Goal: Information Seeking & Learning: Learn about a topic

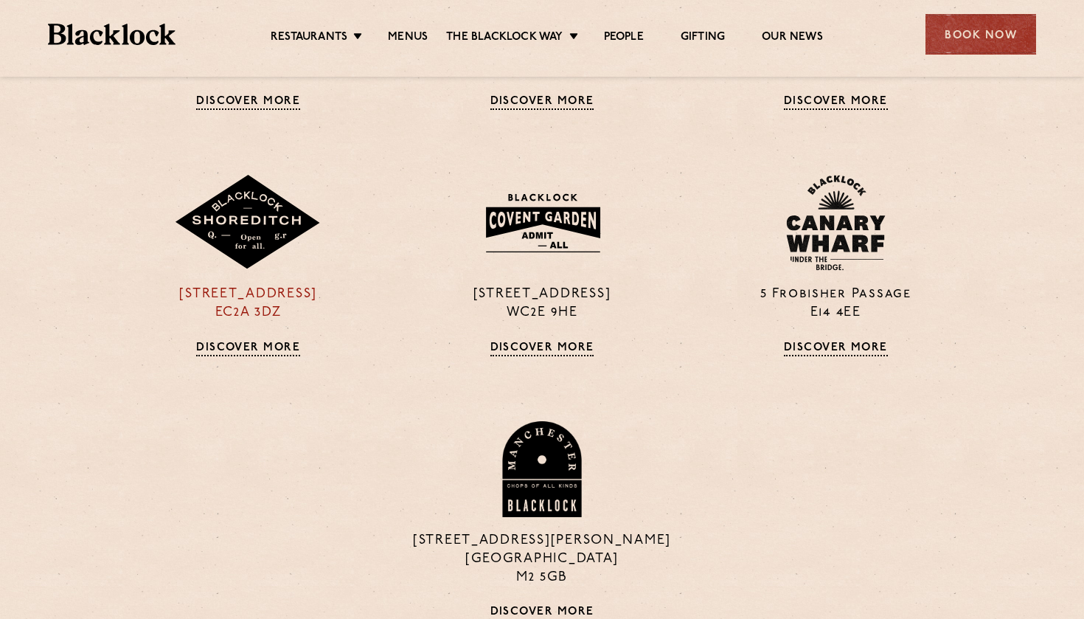
scroll to position [1226, 0]
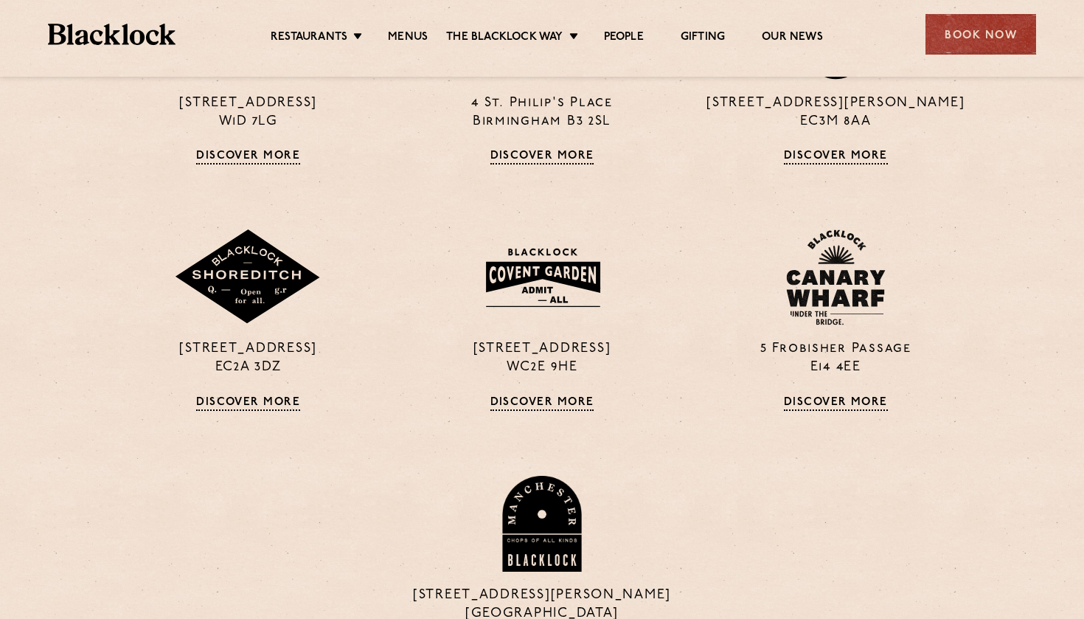
click at [428, 32] on li "Menus" at bounding box center [407, 38] width 77 height 16
click at [414, 36] on link "Menus" at bounding box center [408, 38] width 40 height 16
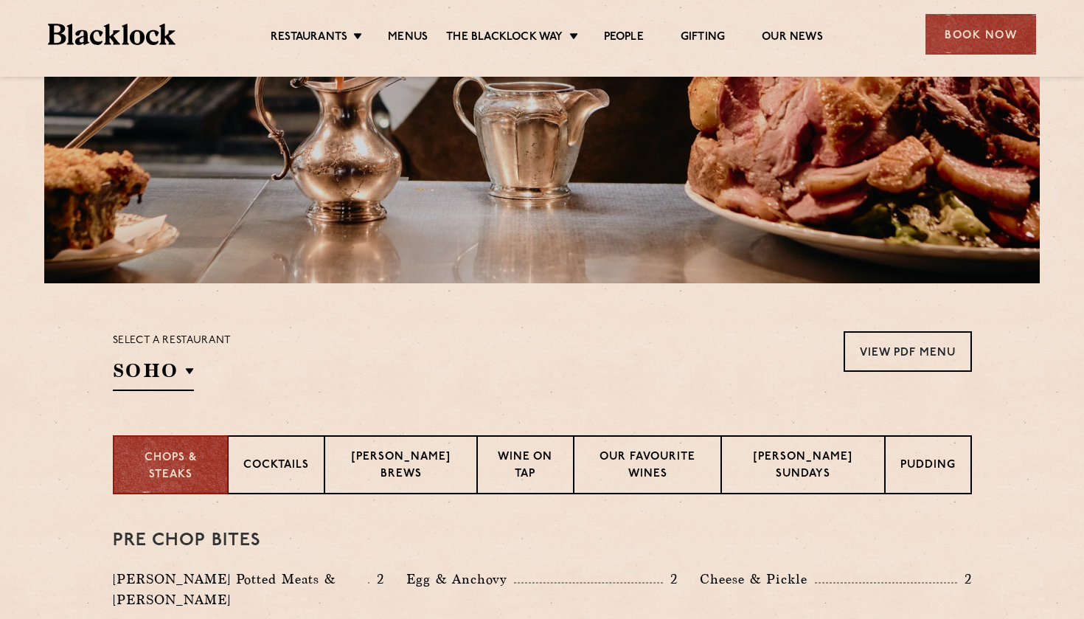
scroll to position [260, 0]
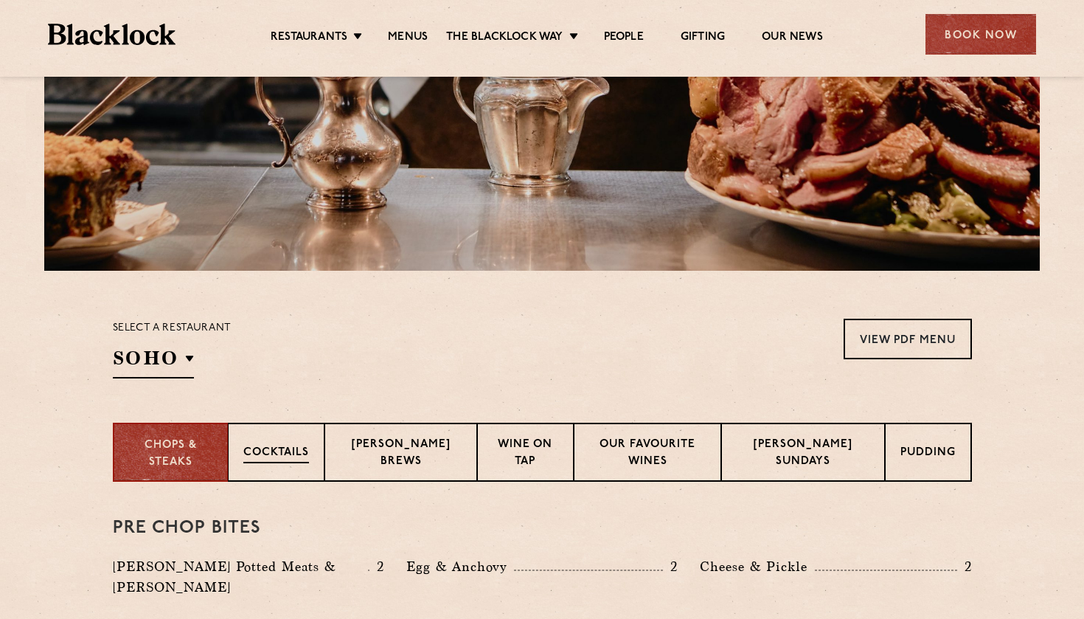
click at [271, 445] on p "Cocktails" at bounding box center [276, 454] width 66 height 18
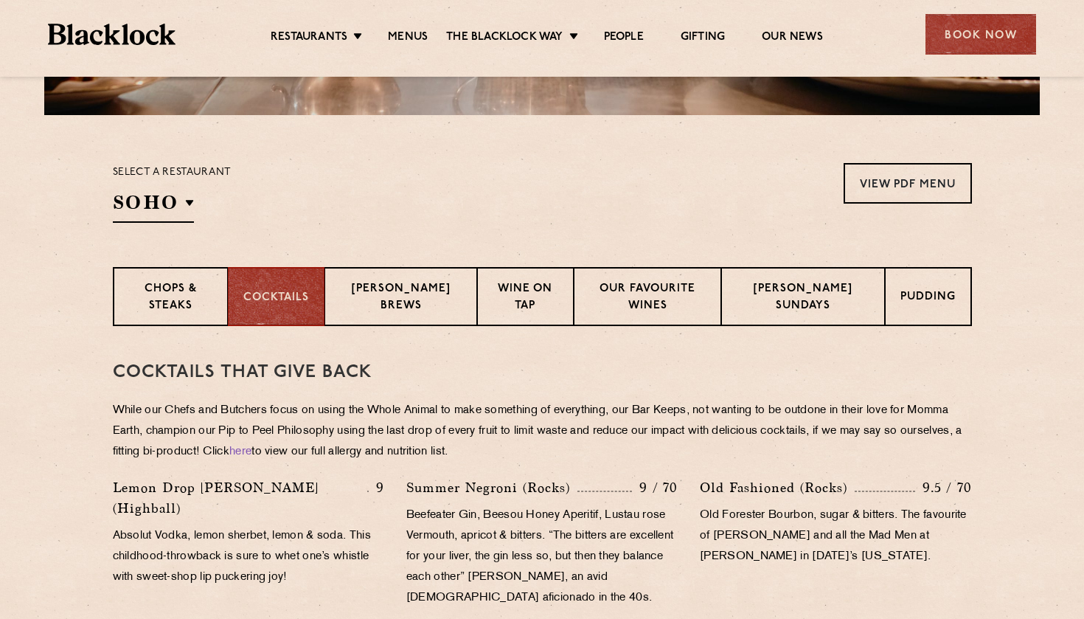
scroll to position [406, 0]
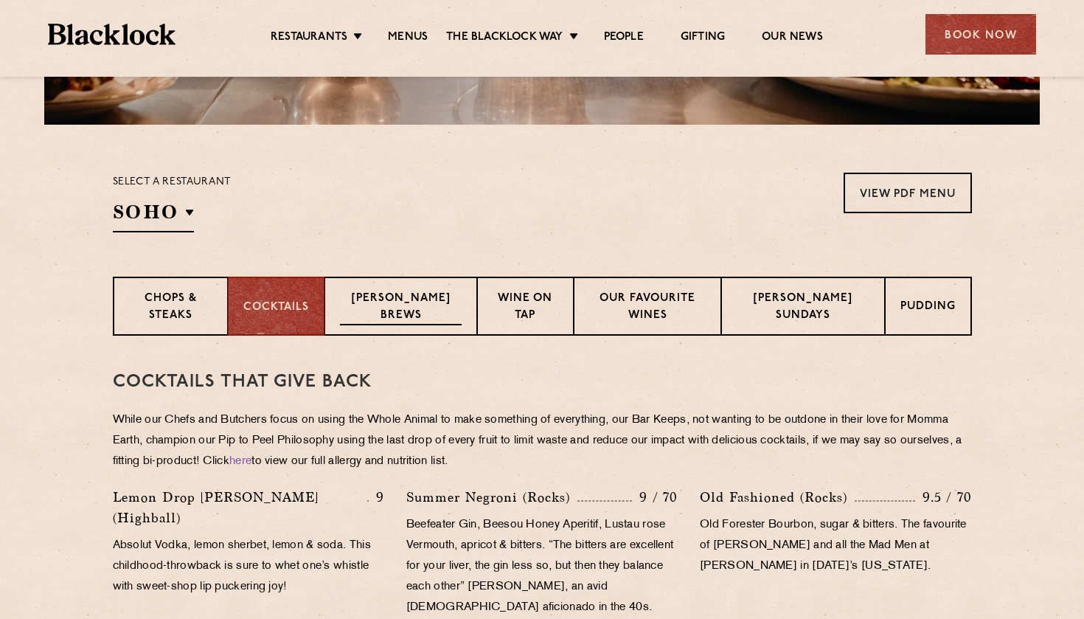
click at [438, 288] on div "Blacklock Brews" at bounding box center [401, 306] width 152 height 59
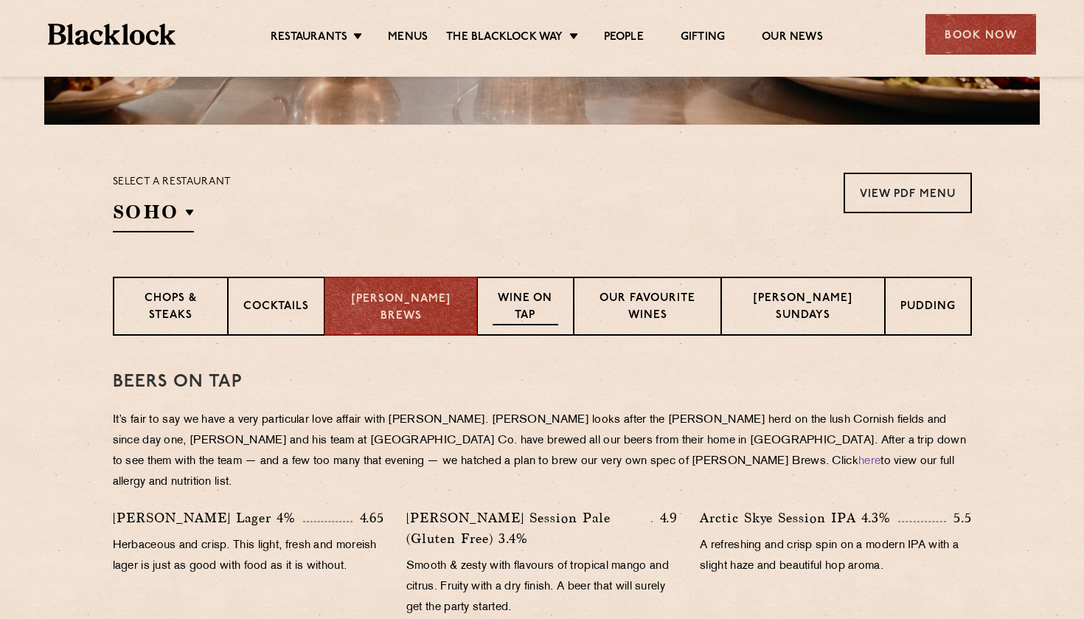
click at [539, 312] on p "Wine on Tap" at bounding box center [526, 308] width 66 height 35
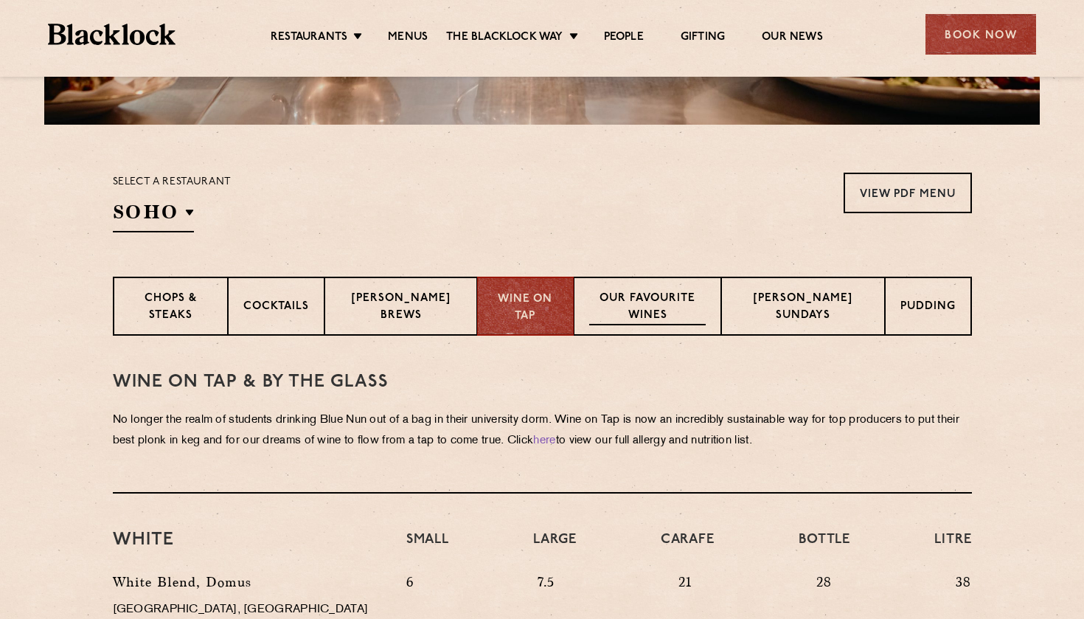
click at [688, 322] on p "Our favourite wines" at bounding box center [647, 308] width 117 height 35
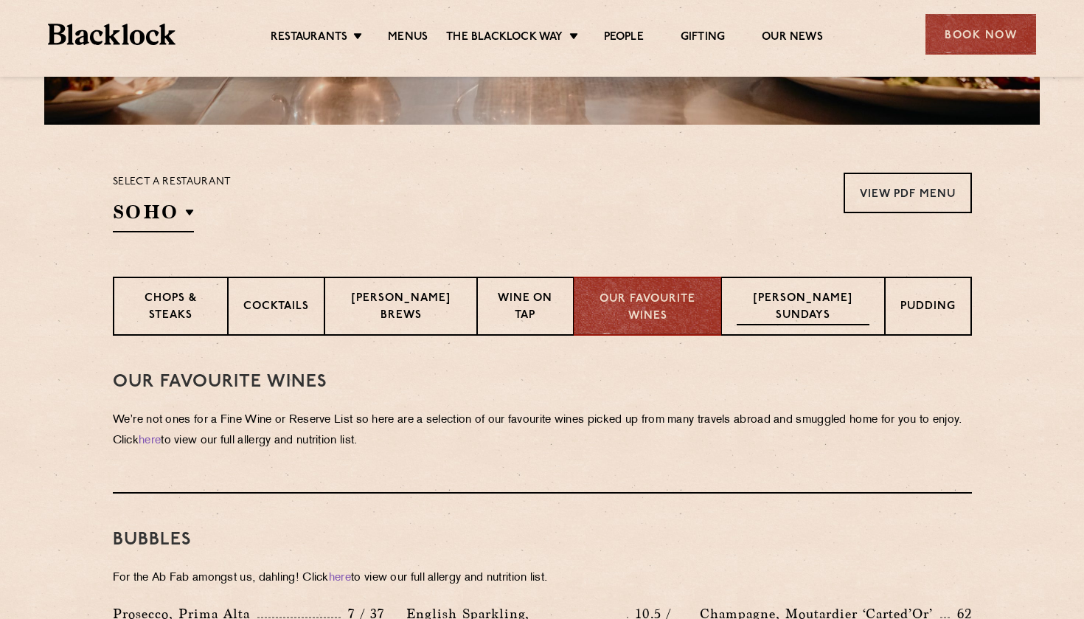
click at [833, 286] on div "[PERSON_NAME] Sundays" at bounding box center [803, 306] width 164 height 59
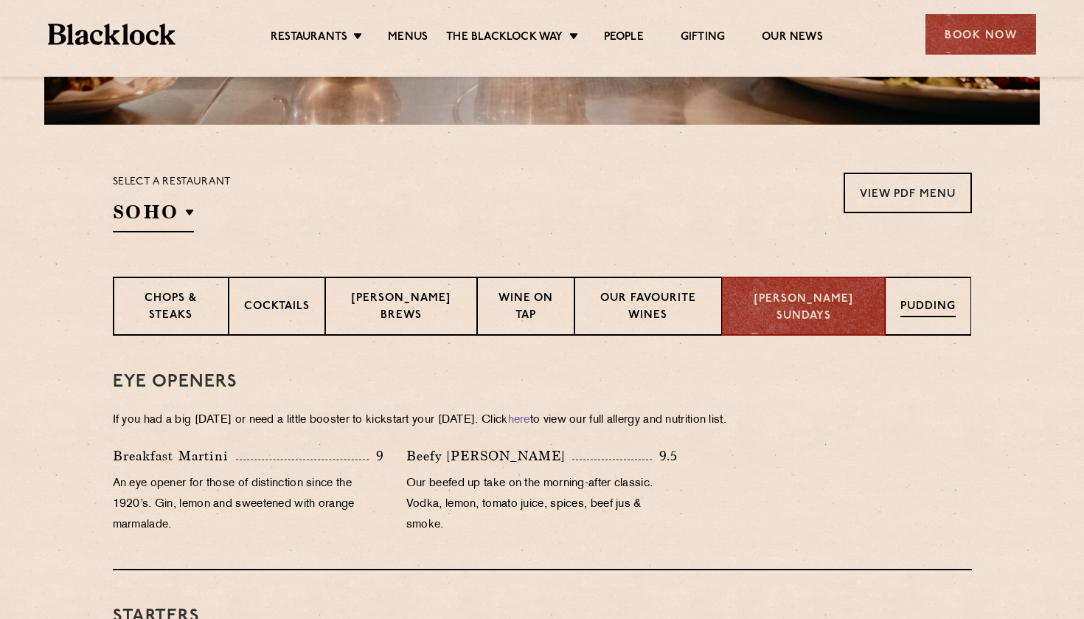
click at [970, 294] on div "Pudding" at bounding box center [928, 306] width 86 height 59
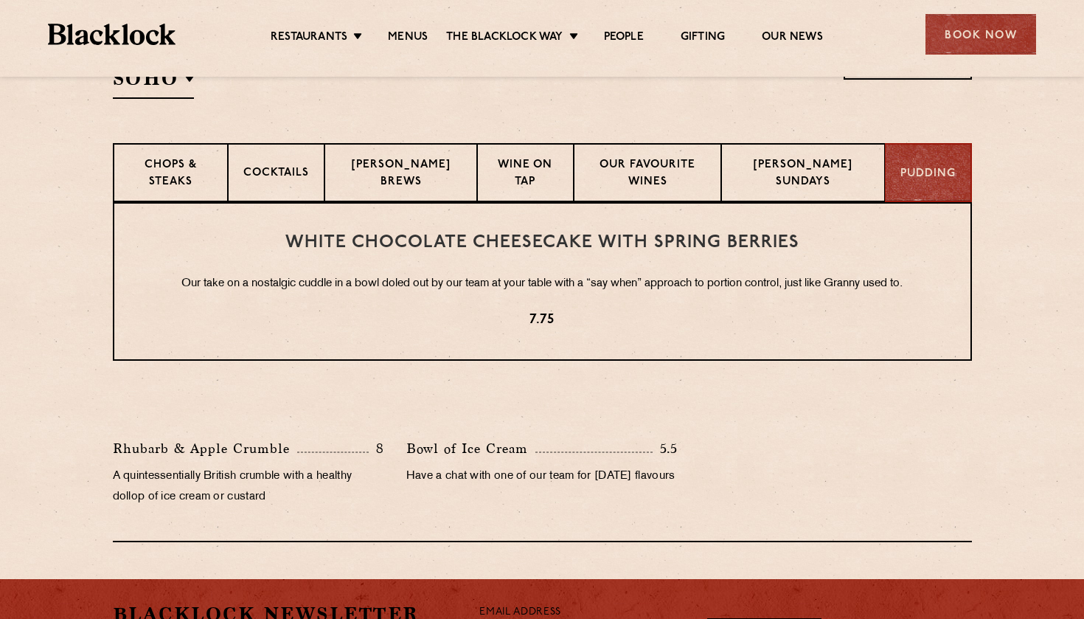
scroll to position [598, 0]
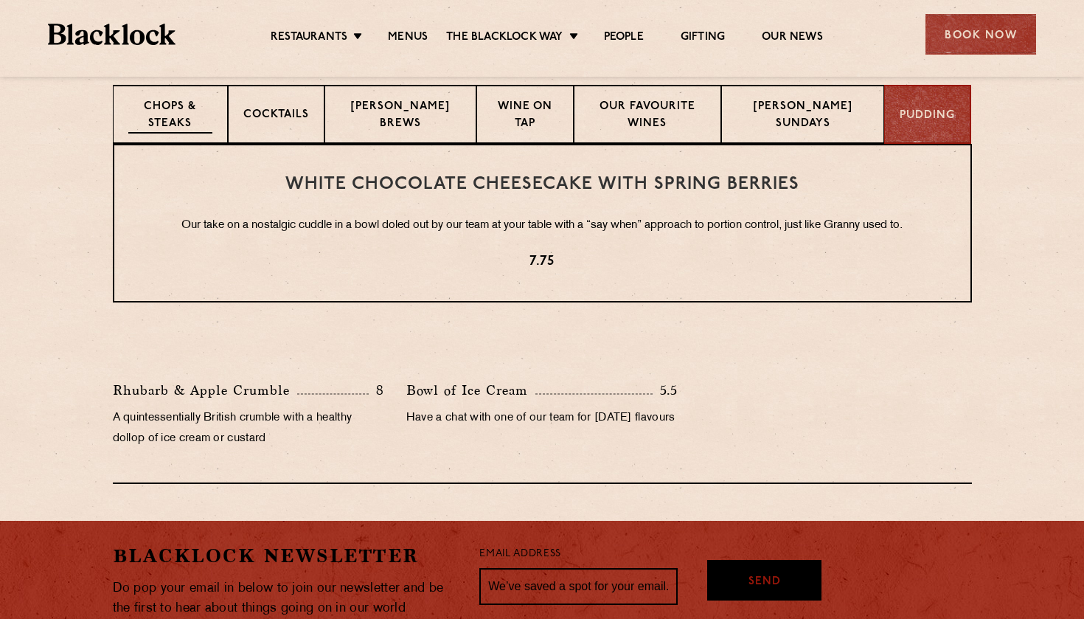
click at [197, 109] on p "Chops & Steaks" at bounding box center [170, 116] width 84 height 35
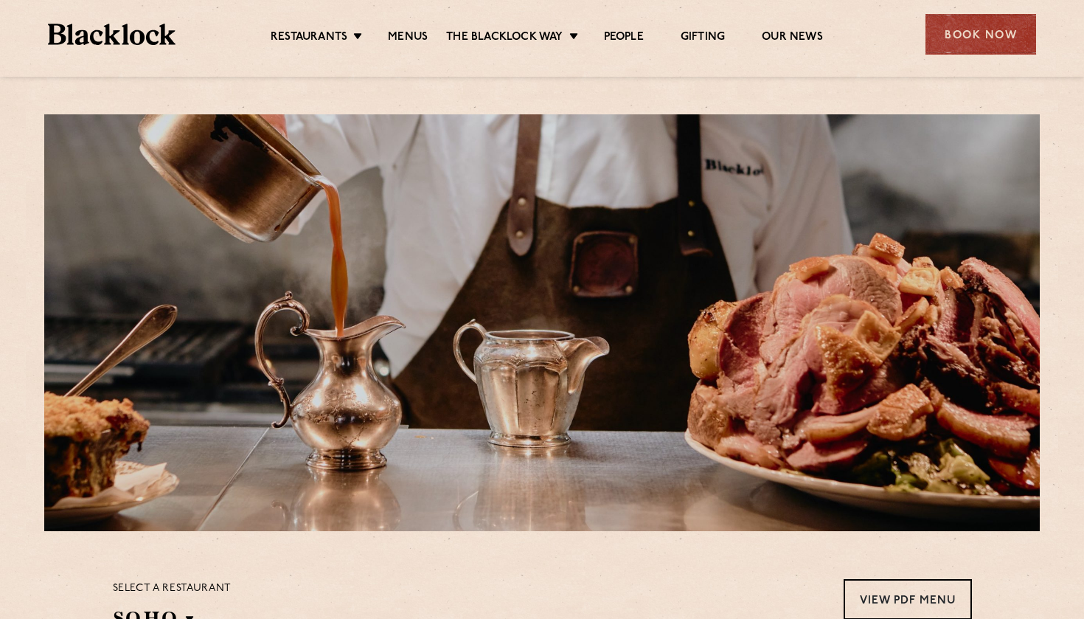
scroll to position [0, 0]
